Goal: Navigation & Orientation: Find specific page/section

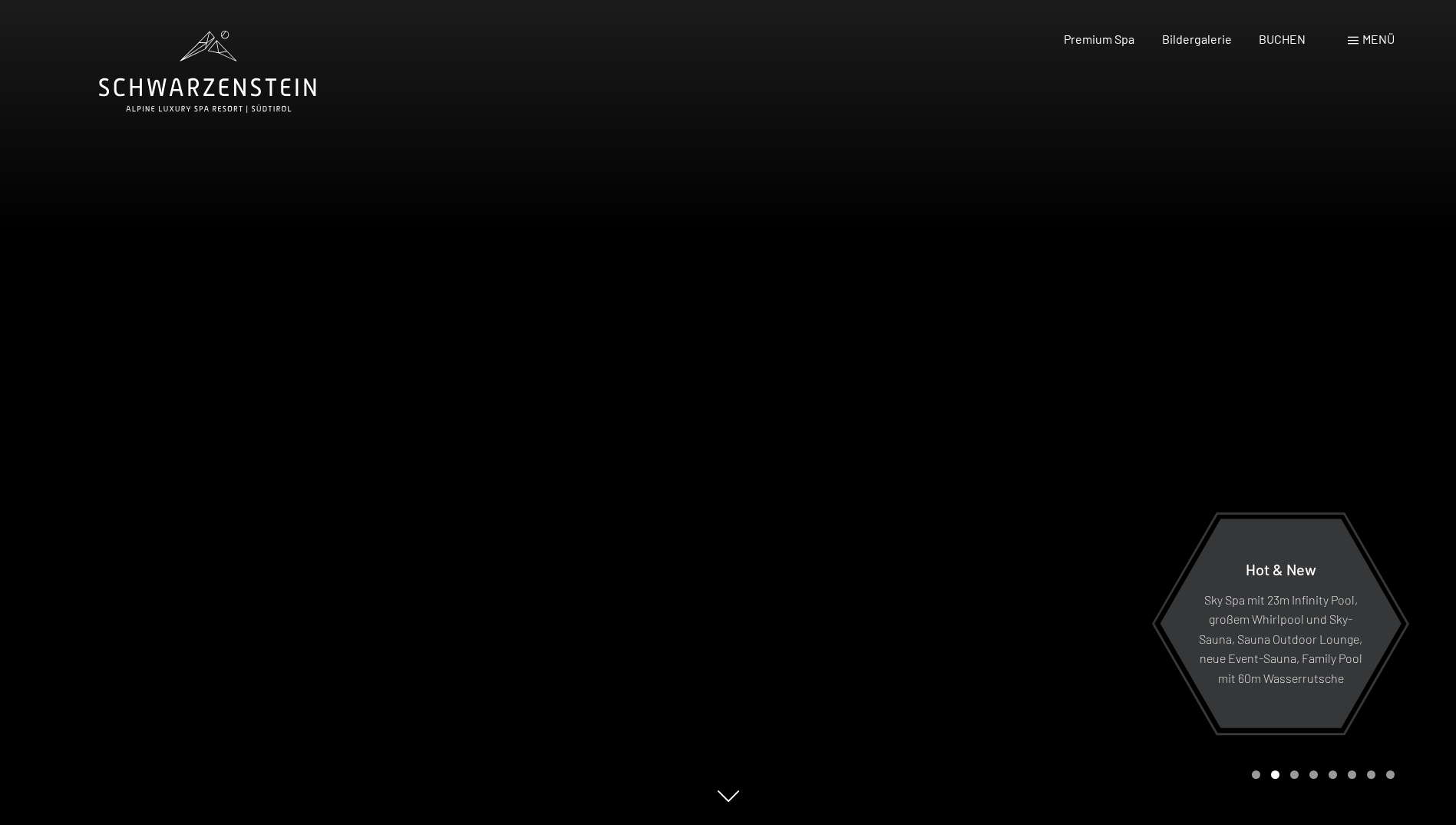
click at [1264, 427] on div at bounding box center [1093, 412] width 728 height 825
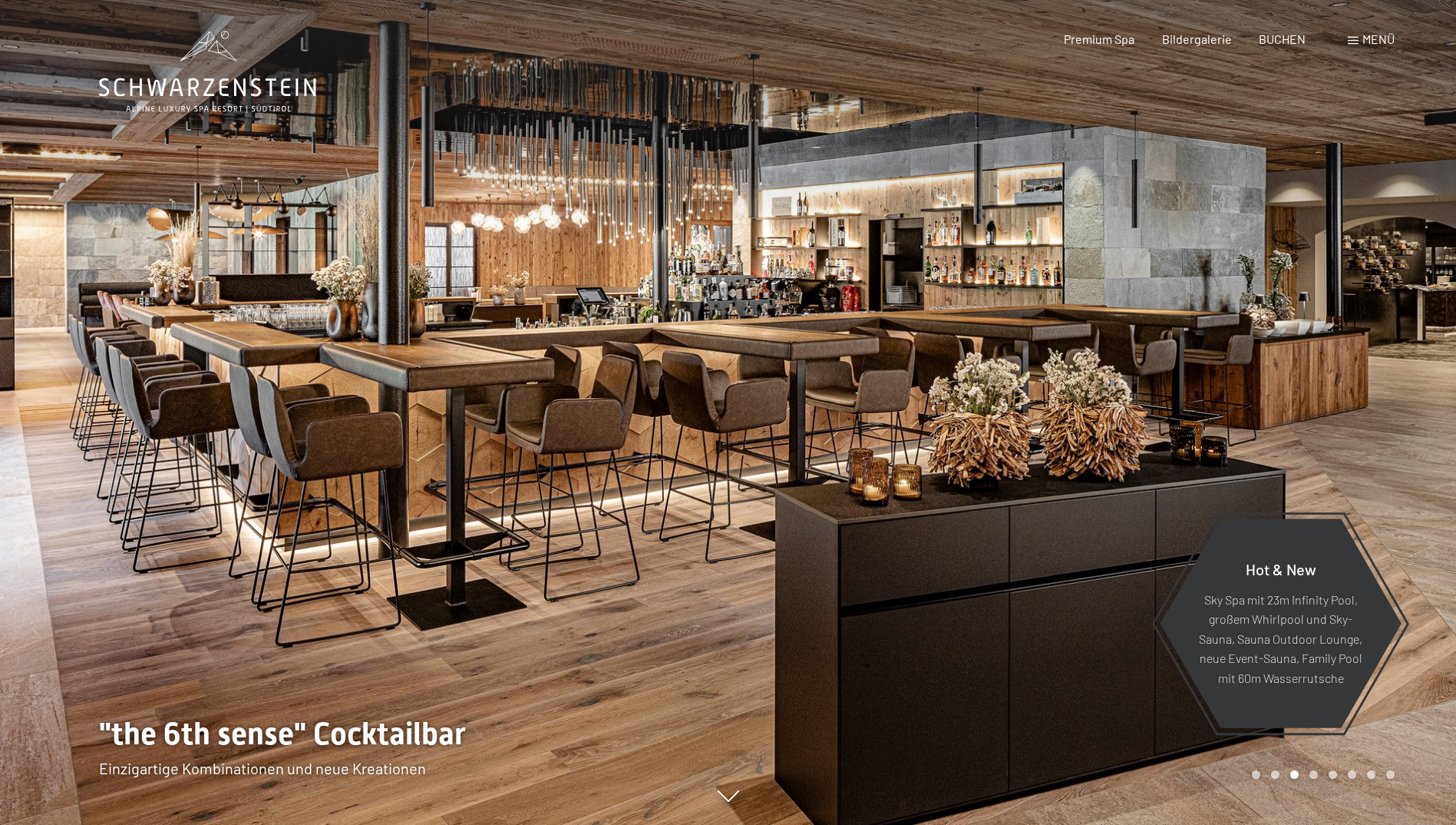
click at [1264, 427] on div at bounding box center [1093, 412] width 728 height 825
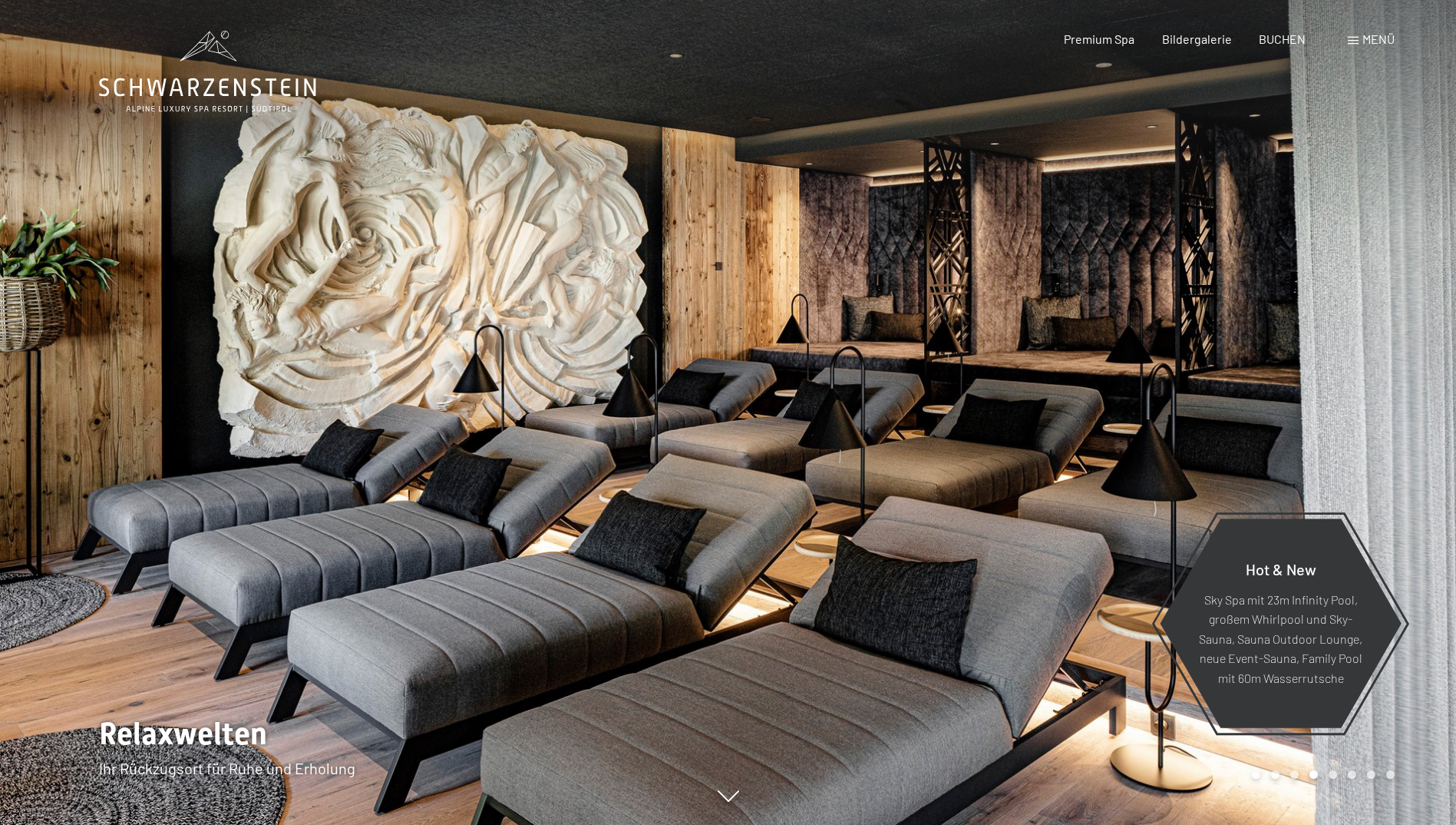
click at [1264, 427] on div at bounding box center [1093, 412] width 728 height 825
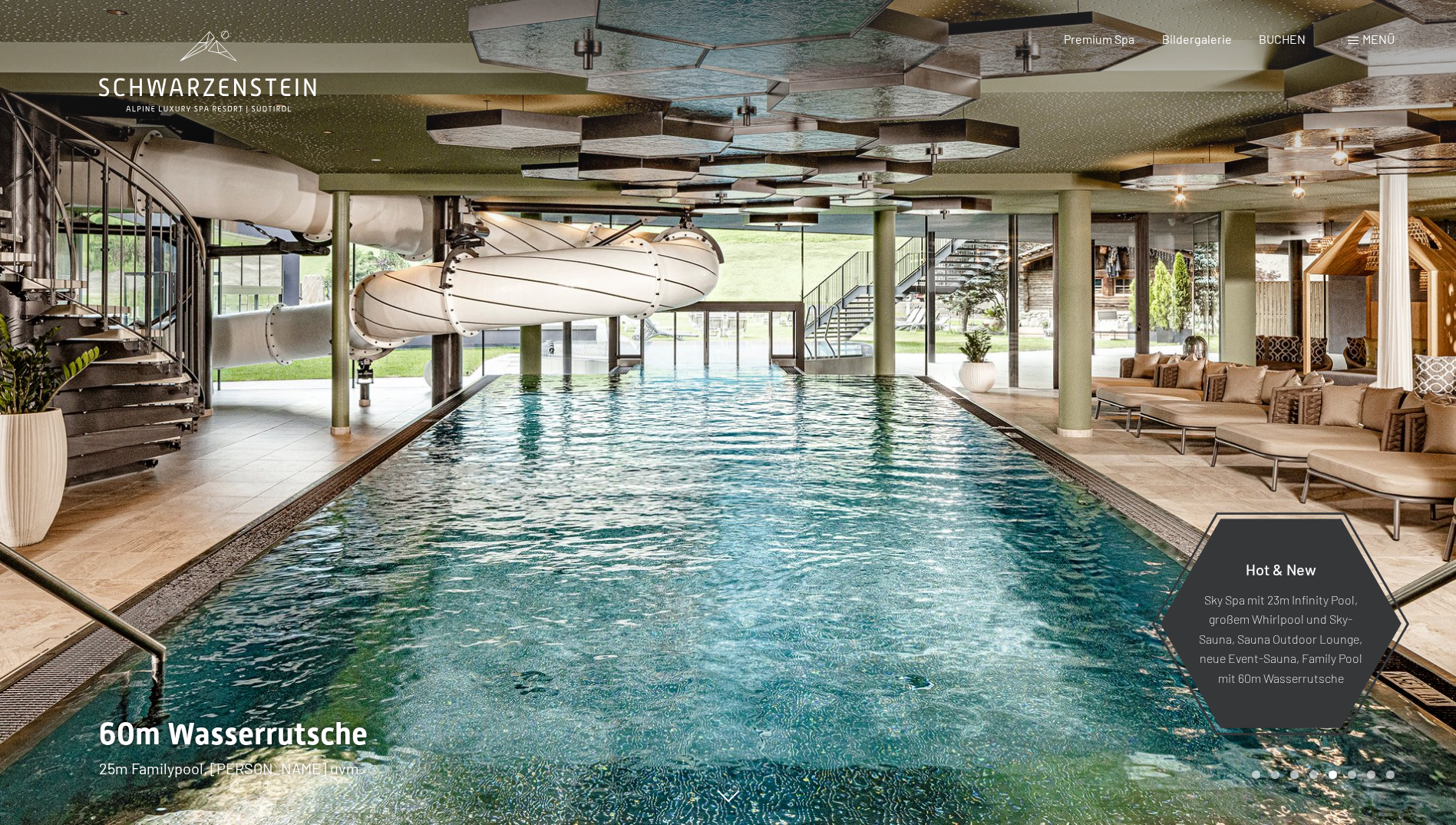
click at [1257, 370] on div at bounding box center [1093, 412] width 728 height 825
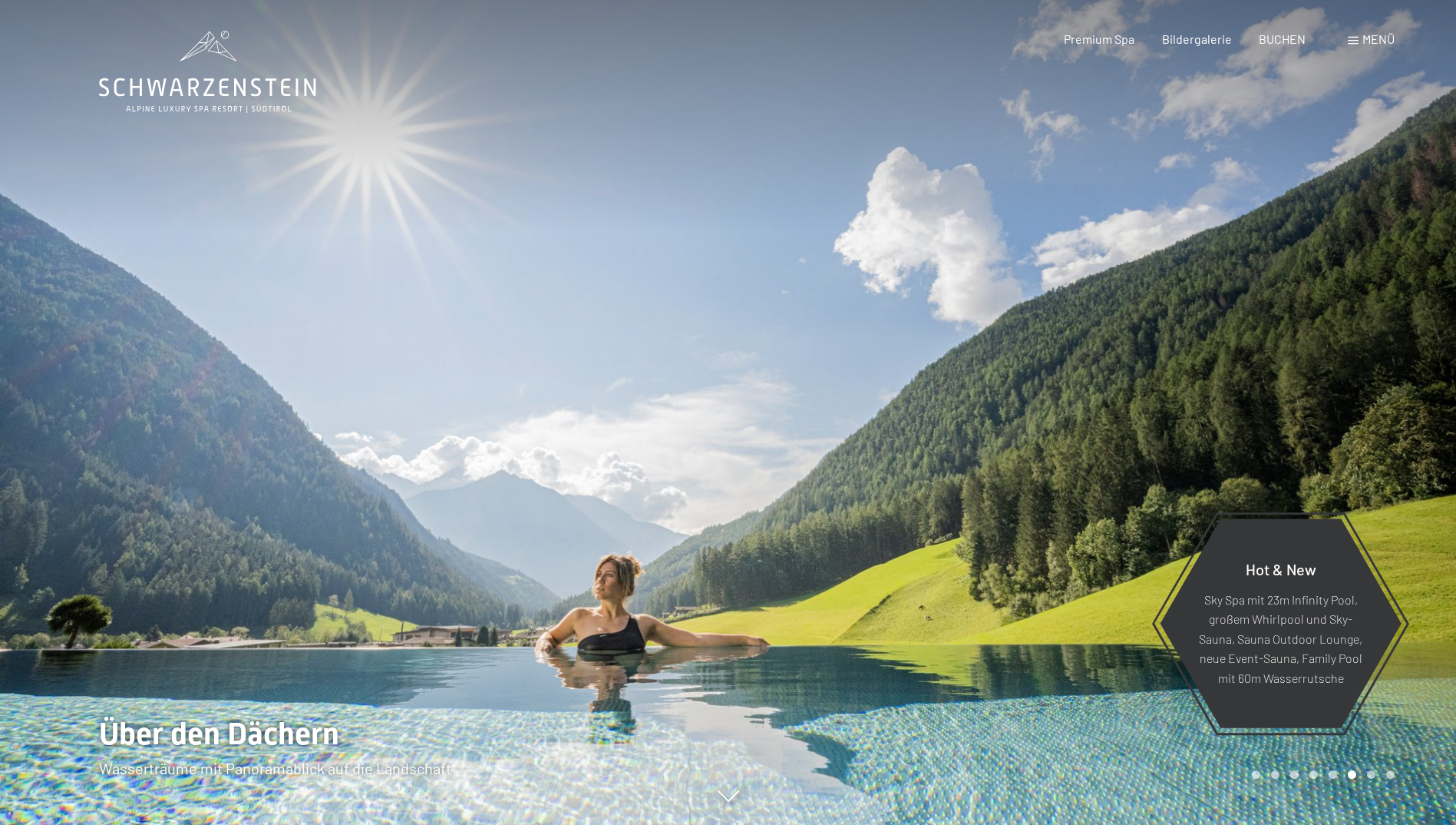
click at [1256, 371] on div at bounding box center [1093, 412] width 728 height 825
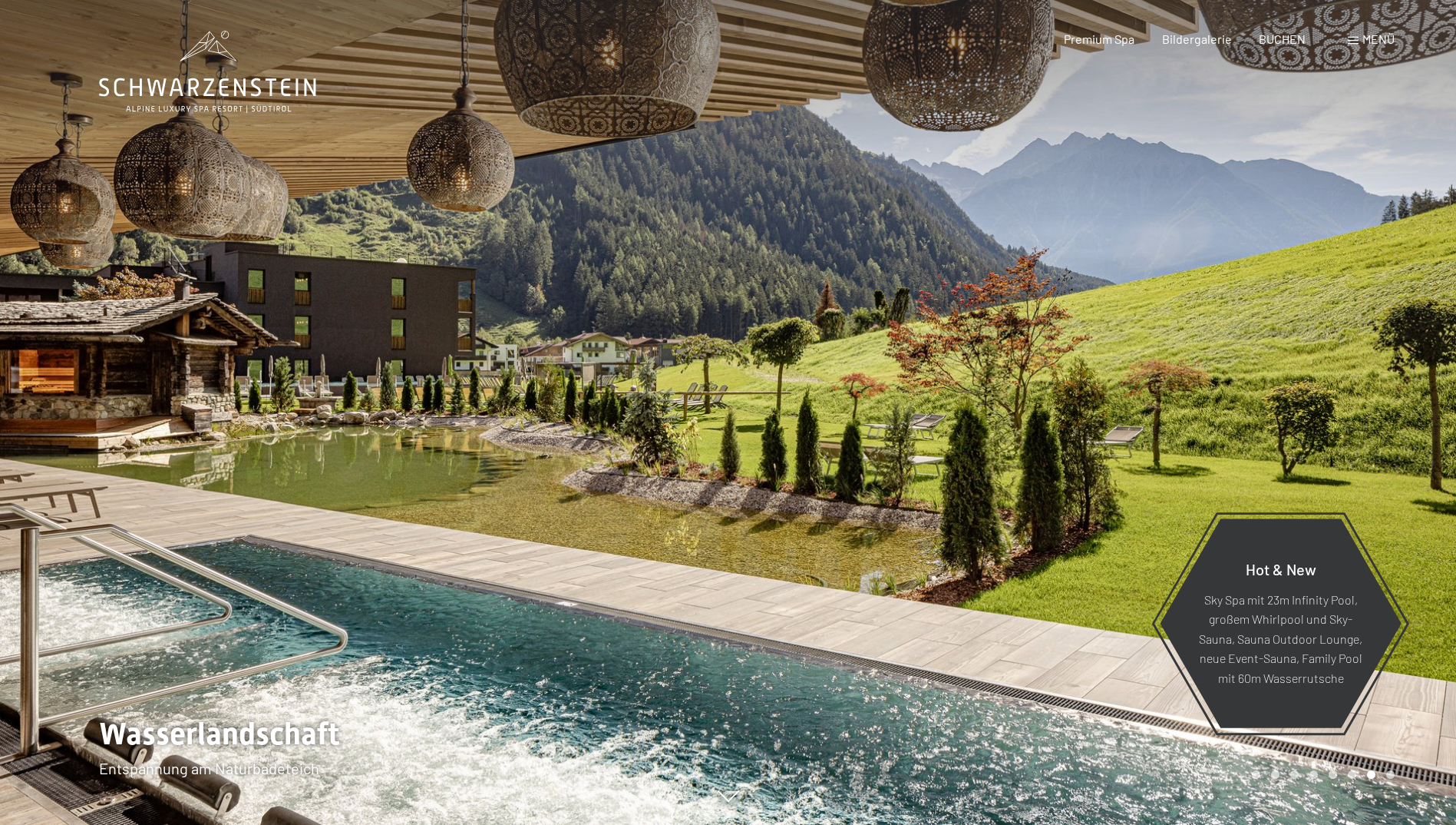
click at [1304, 384] on div at bounding box center [1093, 412] width 728 height 825
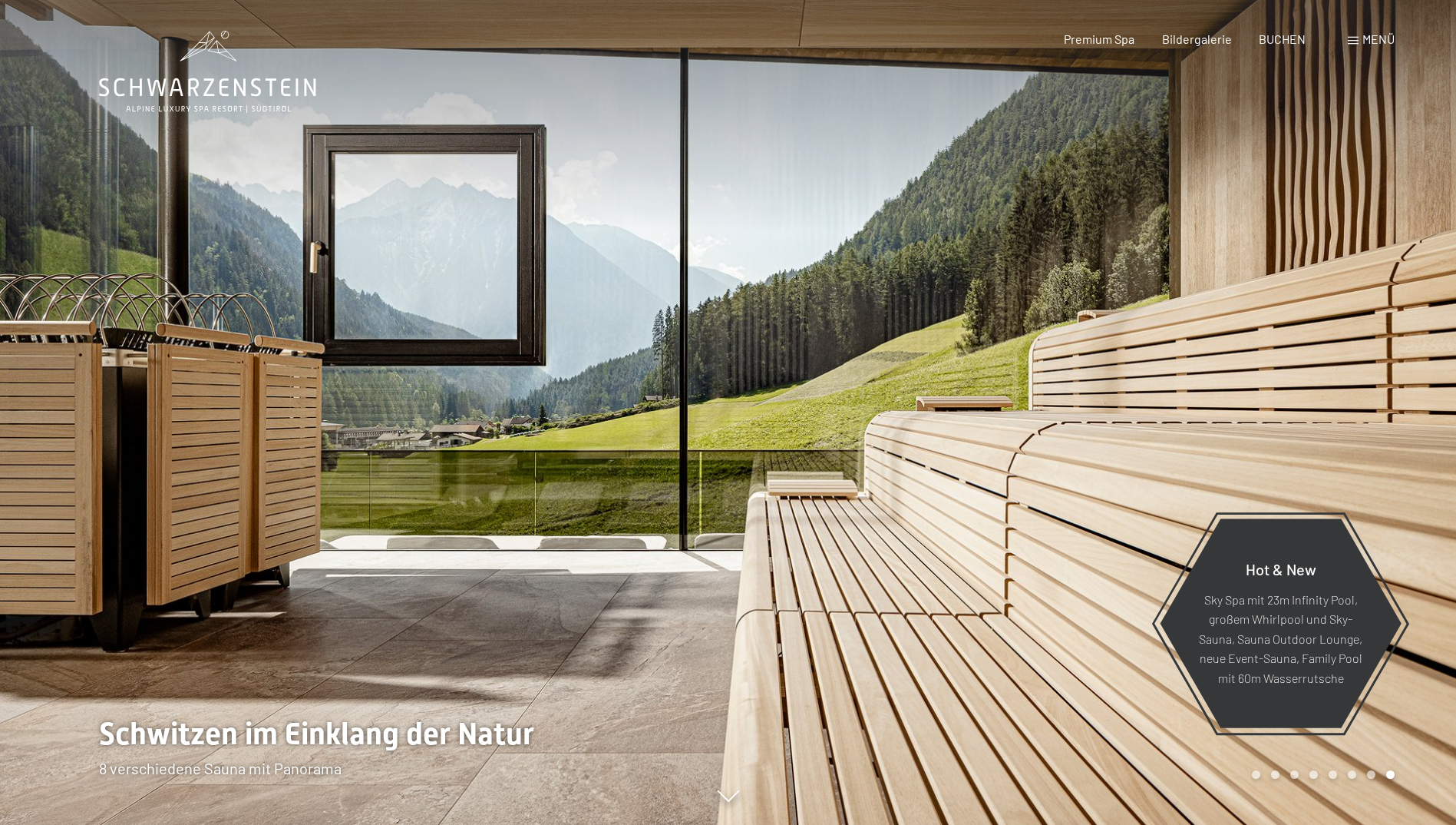
click at [1304, 384] on div at bounding box center [1093, 412] width 728 height 825
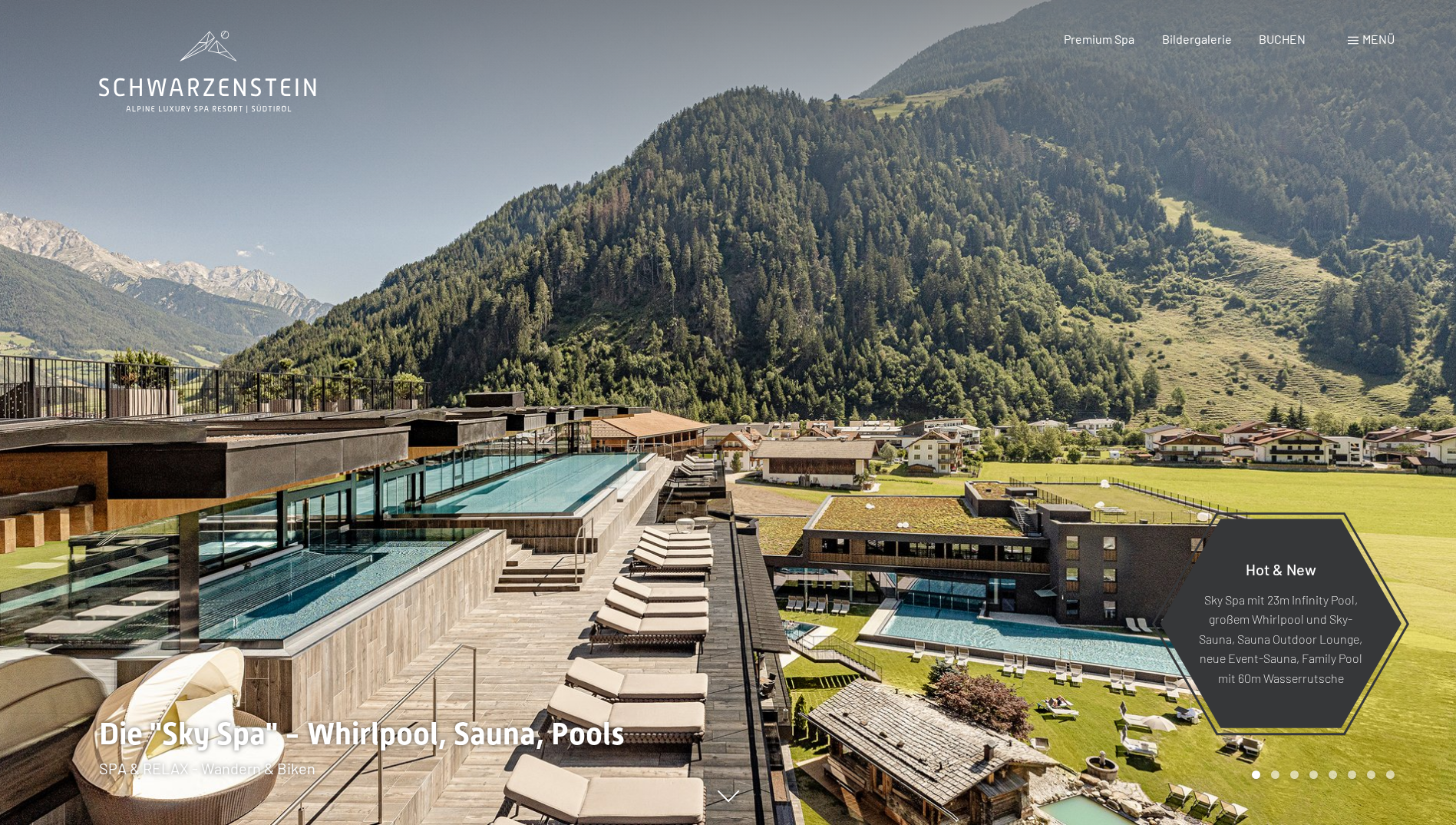
click at [1304, 384] on div at bounding box center [1093, 412] width 728 height 825
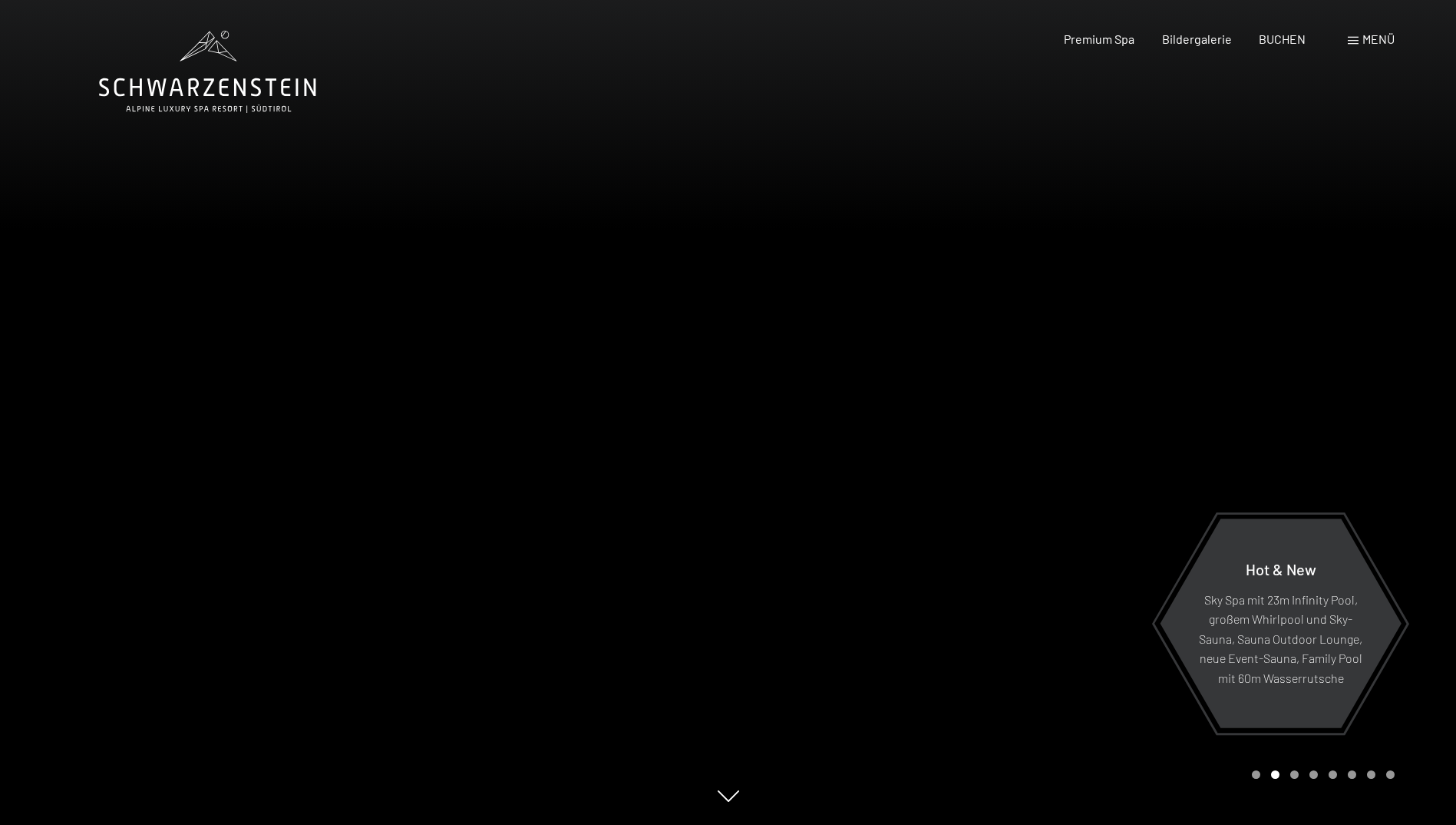
click at [1304, 384] on div at bounding box center [1093, 412] width 728 height 825
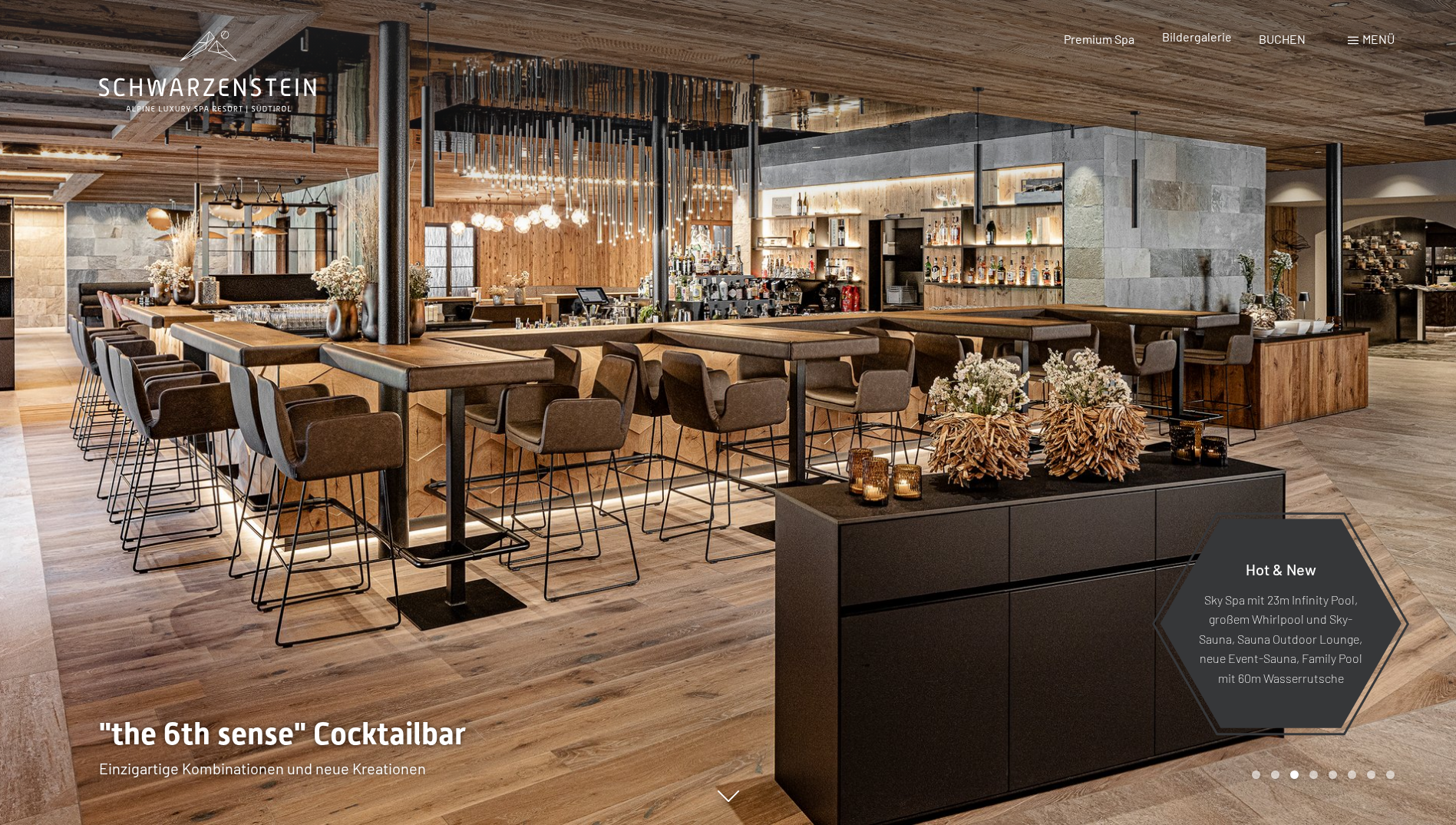
click at [1208, 41] on span "Bildergalerie" at bounding box center [1197, 36] width 69 height 15
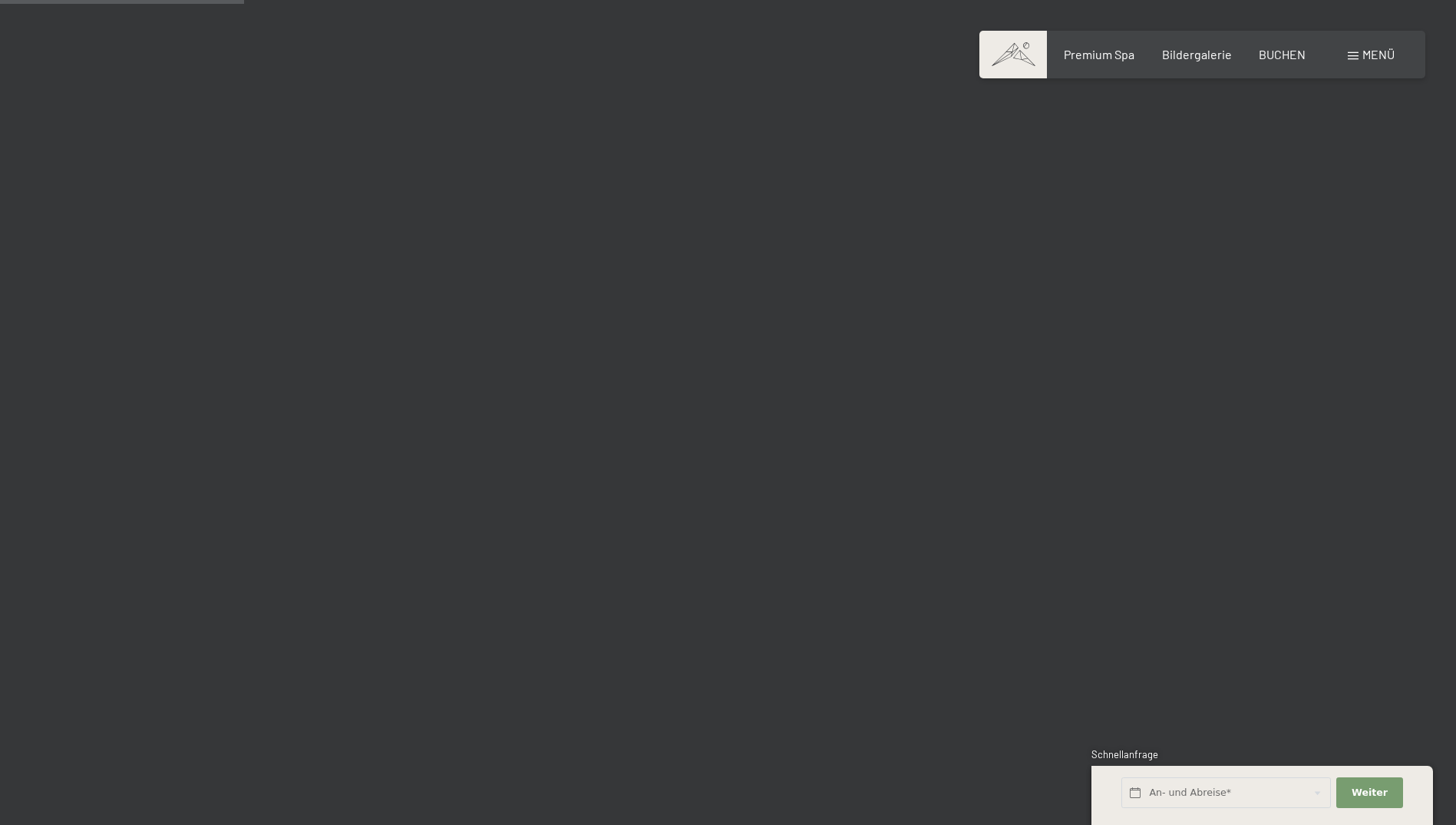
scroll to position [3225, 0]
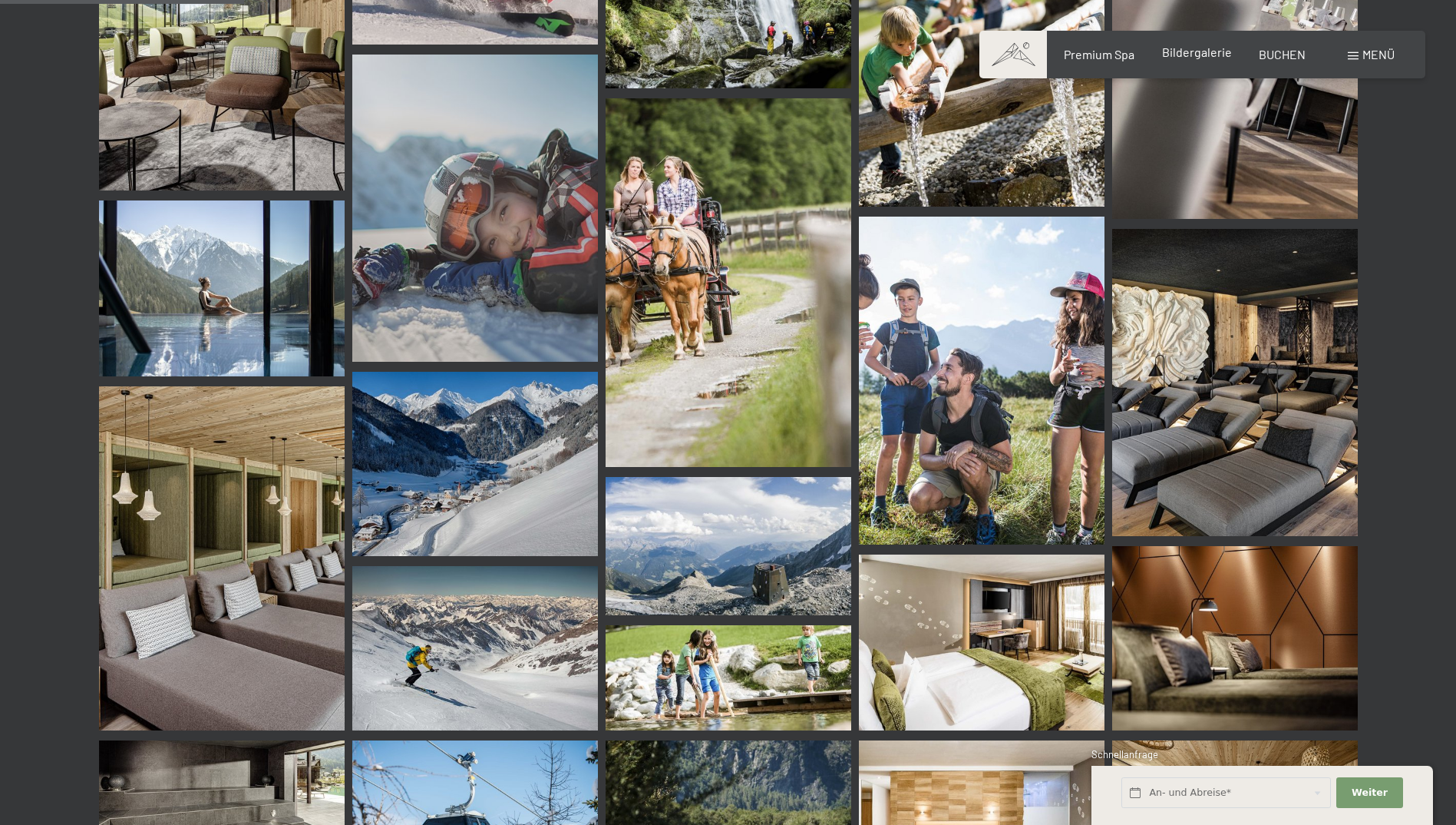
click at [1211, 61] on div "Bildergalerie" at bounding box center [1197, 52] width 69 height 17
click at [1210, 56] on span "Bildergalerie" at bounding box center [1197, 52] width 69 height 15
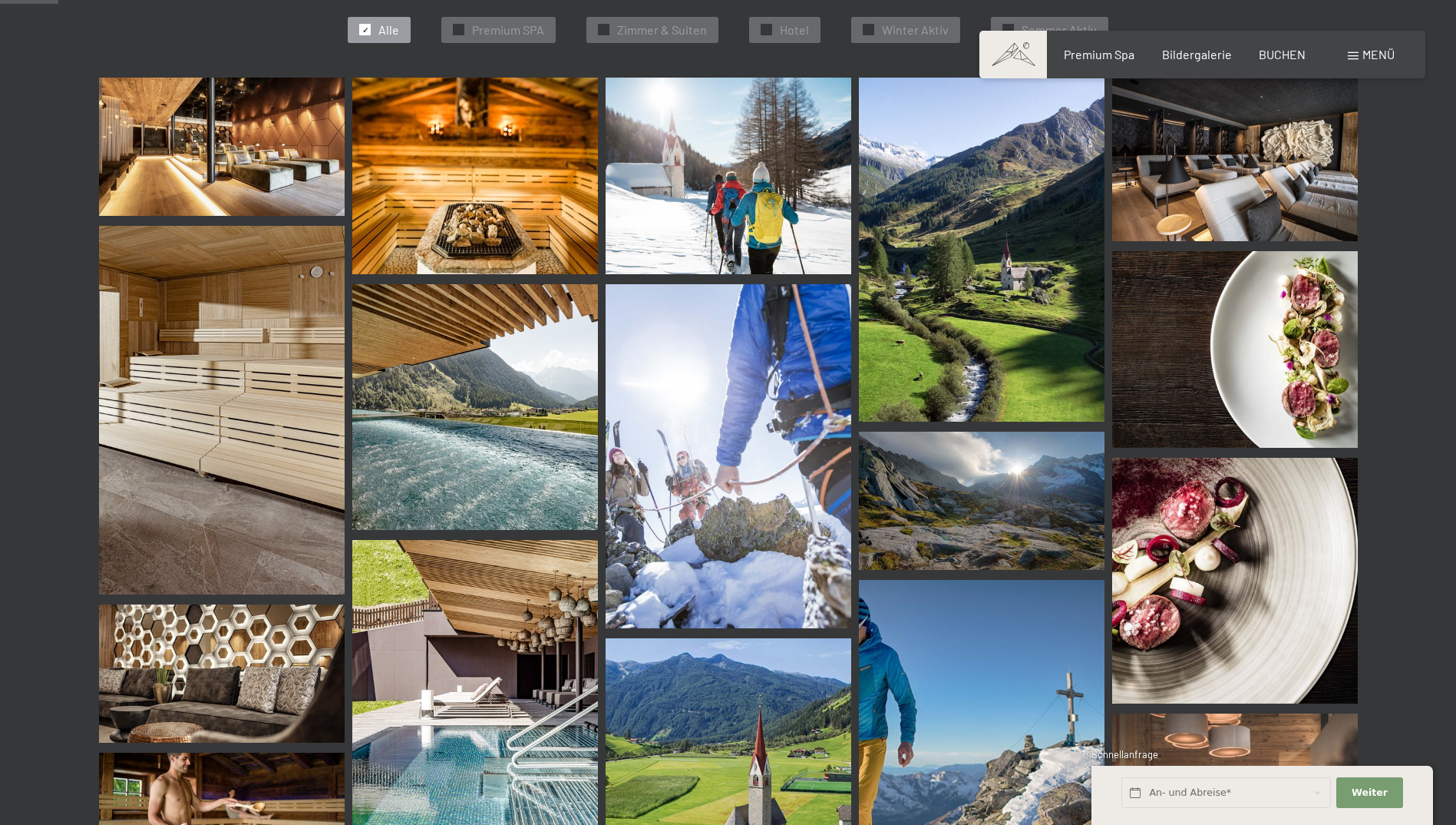
scroll to position [767, 0]
